Goal: Book appointment/travel/reservation

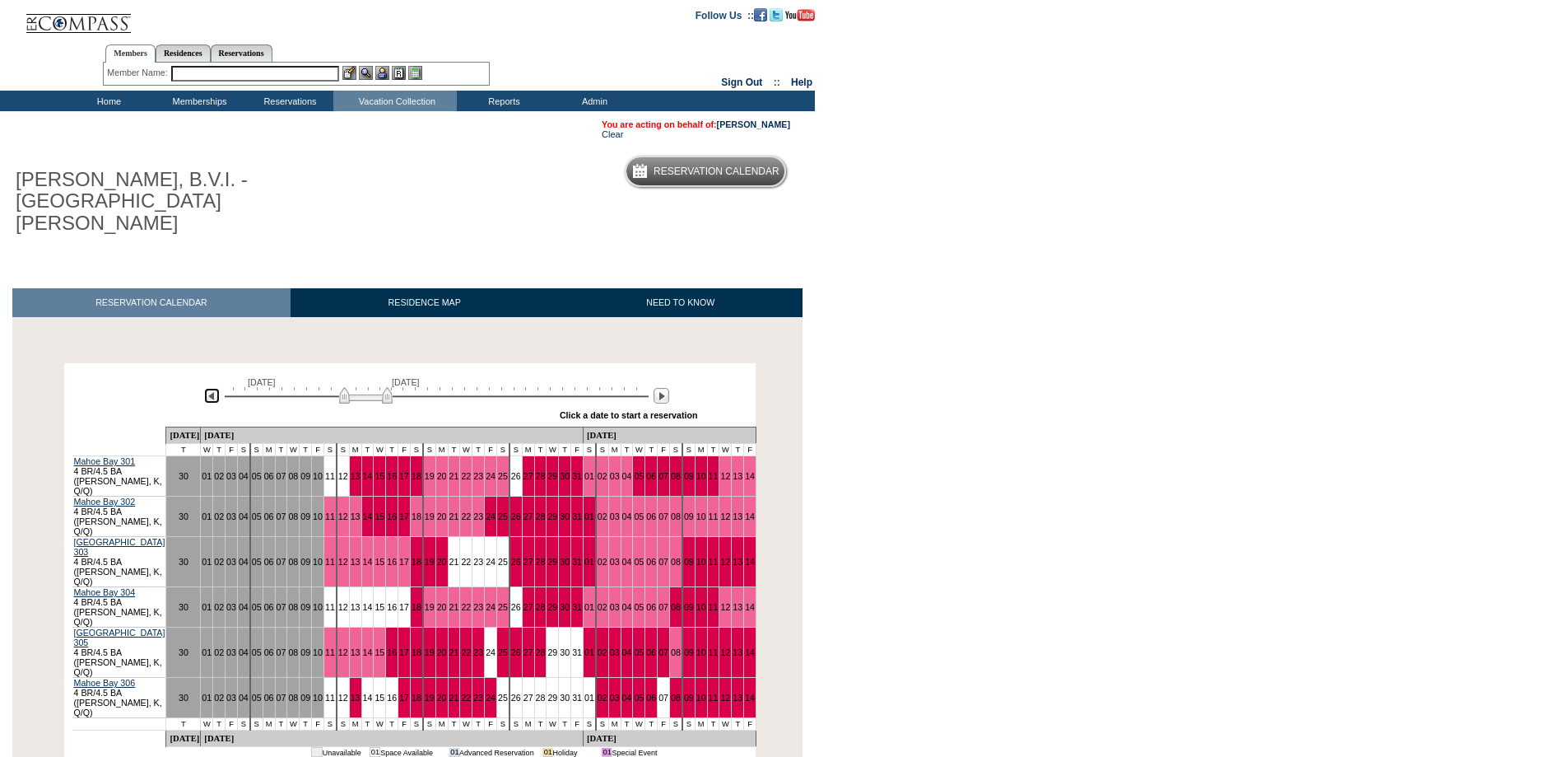
click at [210, 388] on img at bounding box center [212, 396] width 15 height 15
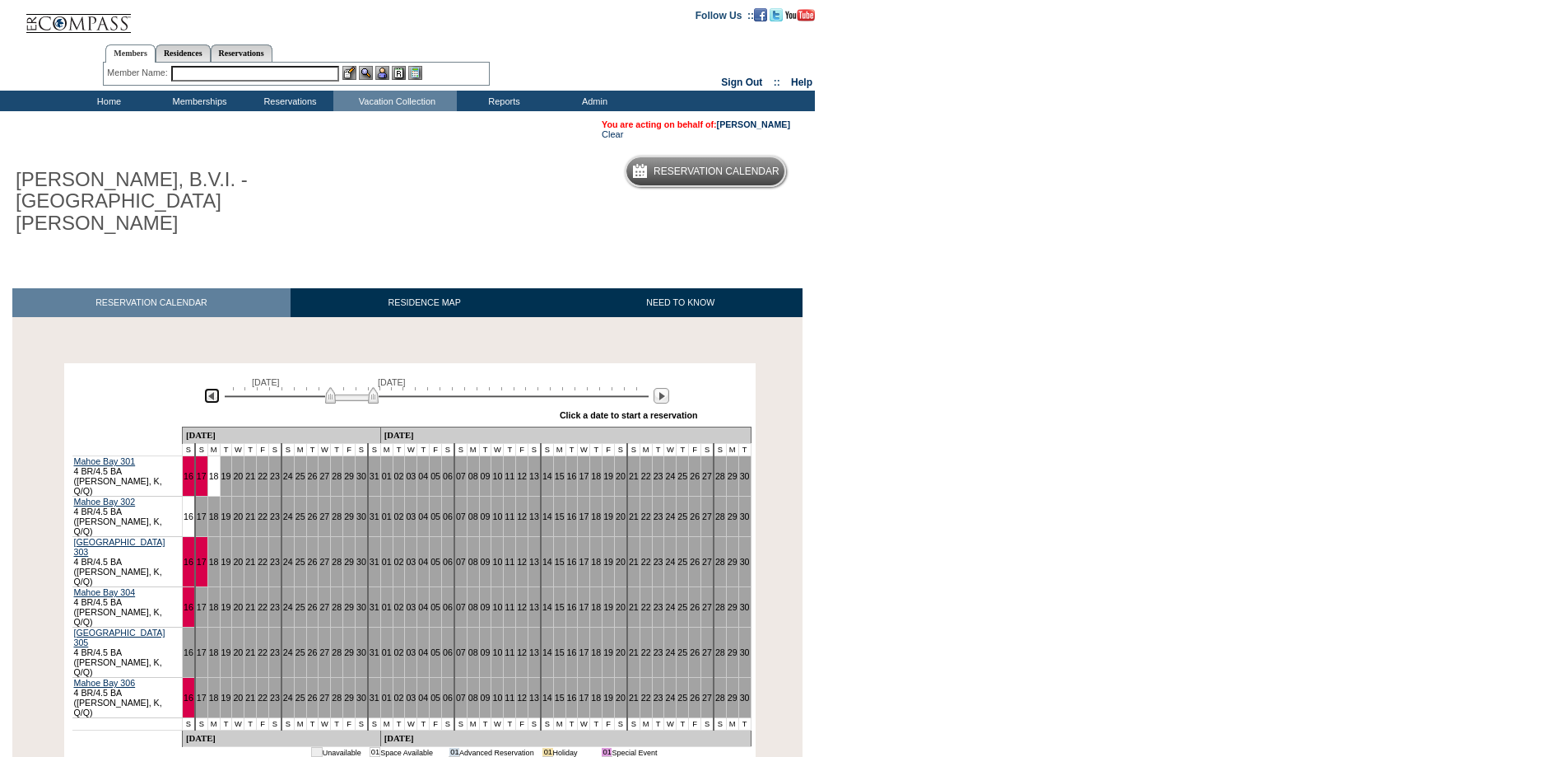
click at [210, 388] on img at bounding box center [212, 396] width 15 height 15
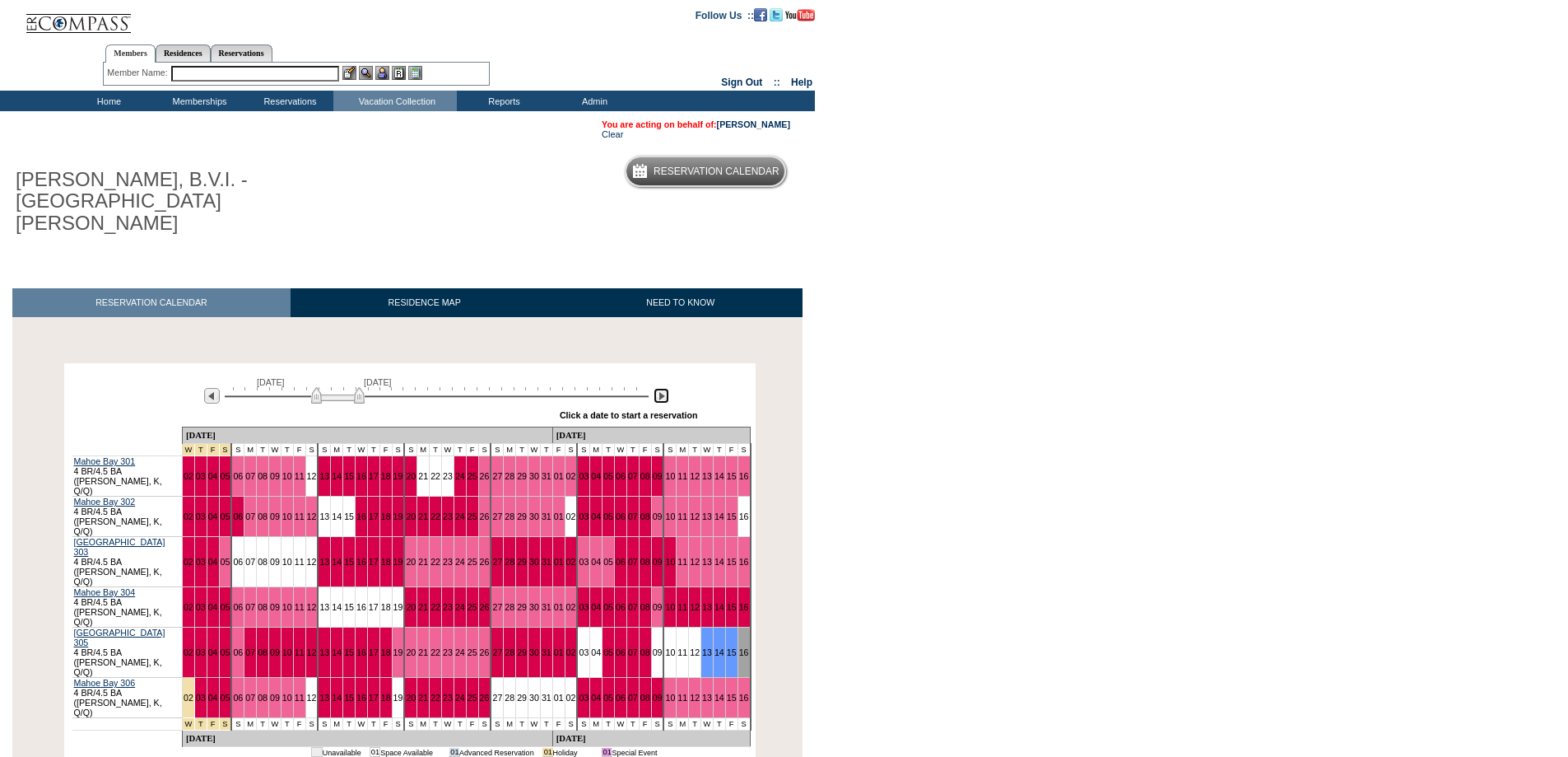
click at [663, 388] on img at bounding box center [661, 396] width 15 height 15
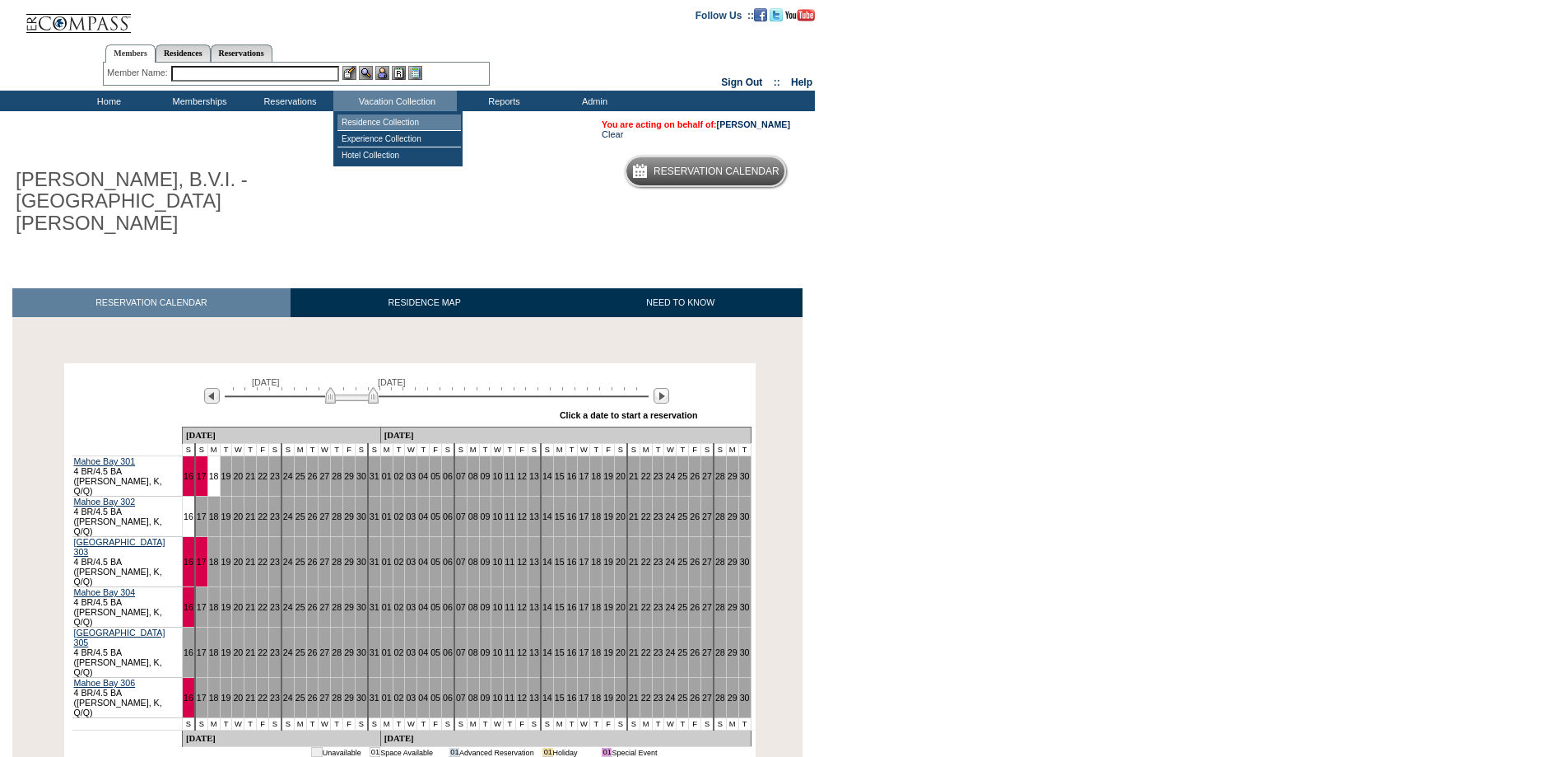
click at [407, 123] on td "Residence Collection" at bounding box center [398, 122] width 124 height 16
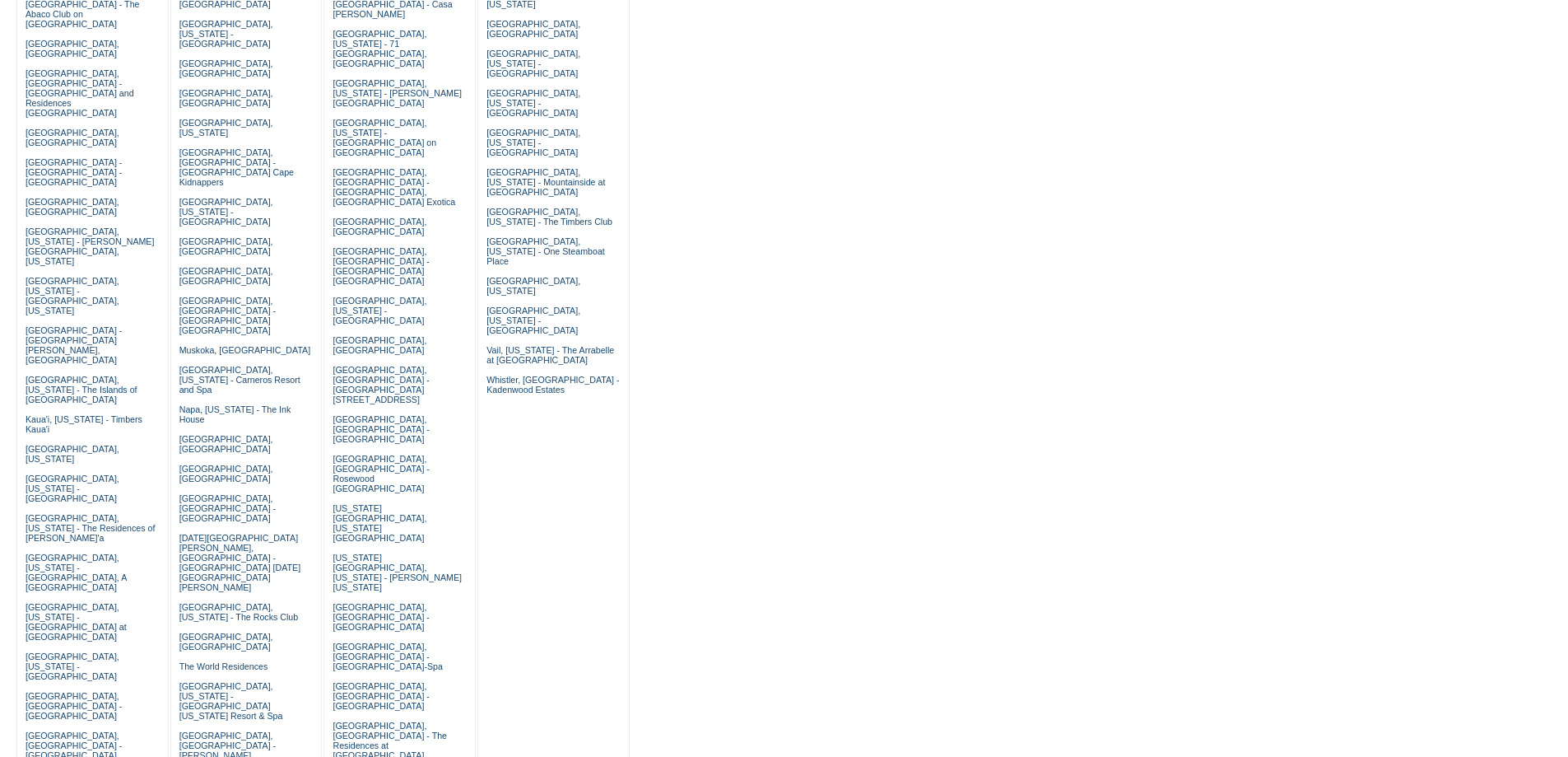
scroll to position [247, 0]
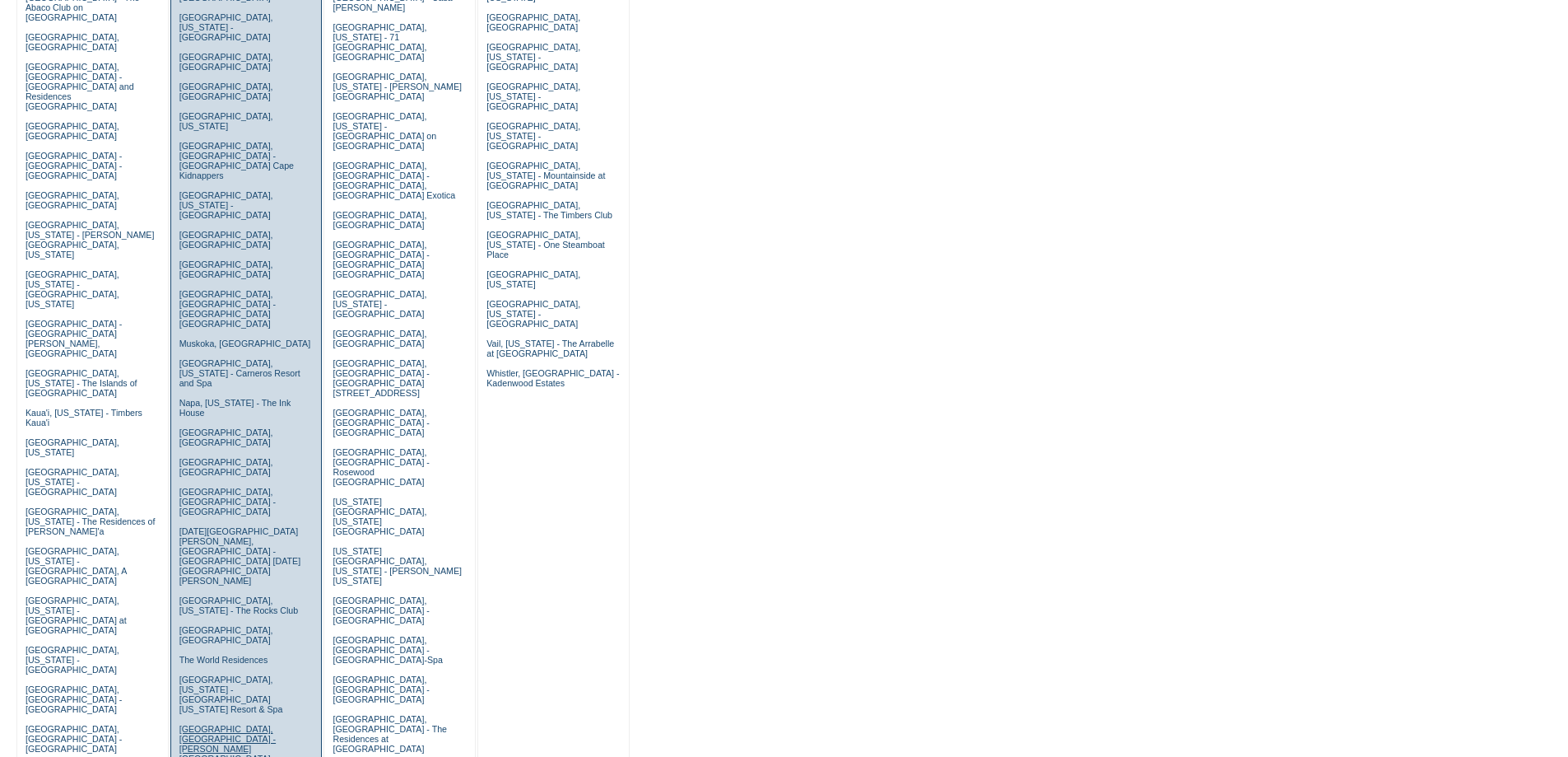
click at [193, 723] on link "Tuscany, Italy - Casali di Casole" at bounding box center [228, 747] width 96 height 49
